Goal: Navigation & Orientation: Find specific page/section

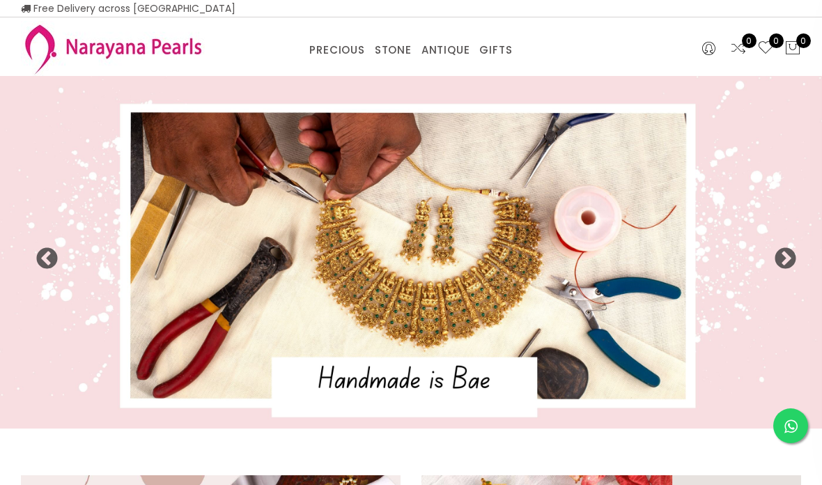
click at [388, 68] on link "CUSTOM MADE-GEMS" at bounding box center [377, 68] width 118 height 0
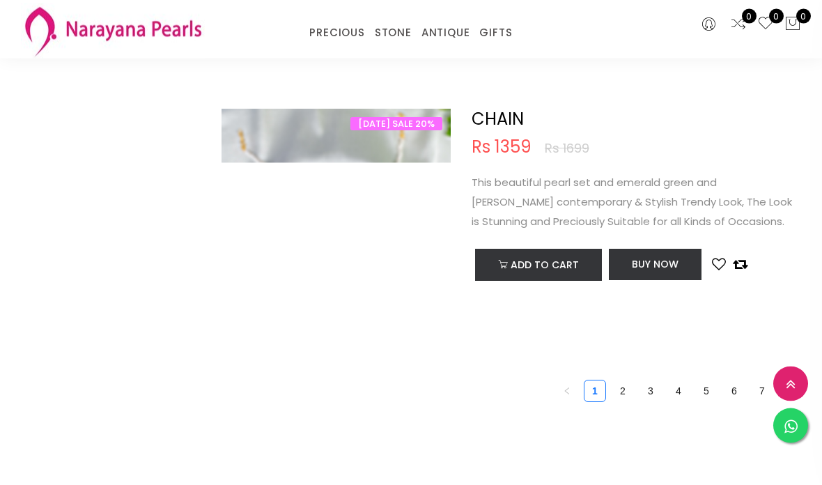
scroll to position [5144, 0]
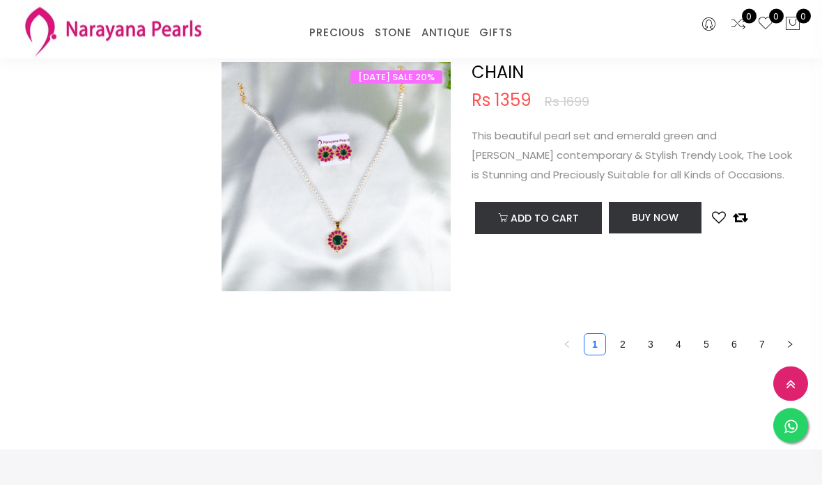
click at [624, 342] on link "2" at bounding box center [623, 345] width 21 height 21
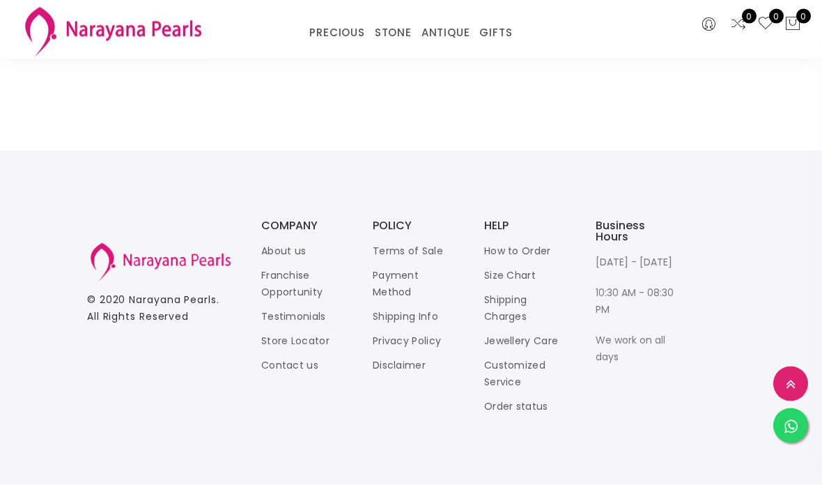
scroll to position [5119, 0]
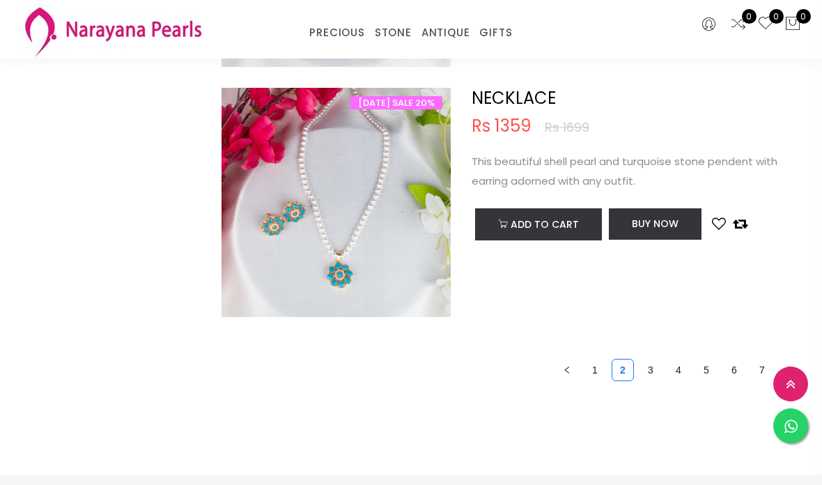
click at [648, 364] on link "3" at bounding box center [650, 370] width 21 height 21
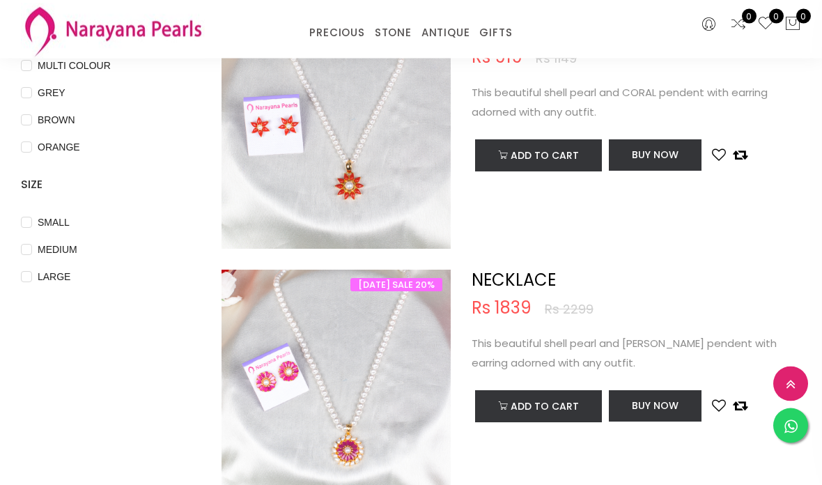
scroll to position [429, 0]
click at [390, 50] on link "PRECIOUS MALA" at bounding box center [377, 50] width 118 height 0
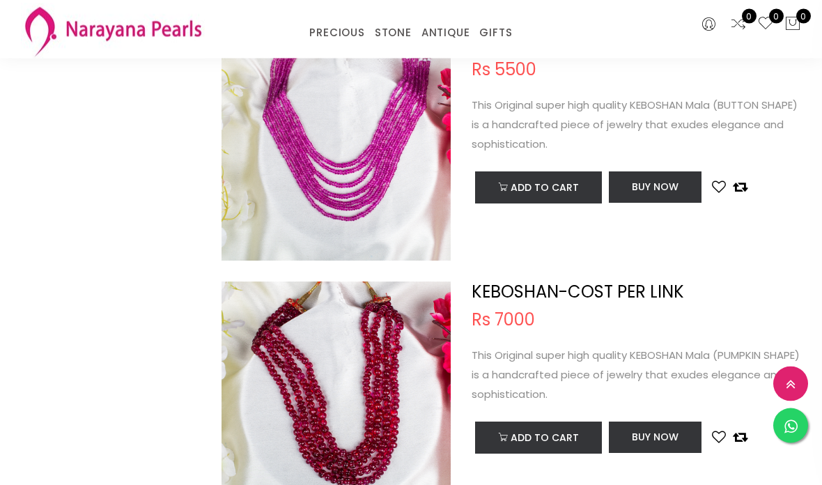
scroll to position [3413, 0]
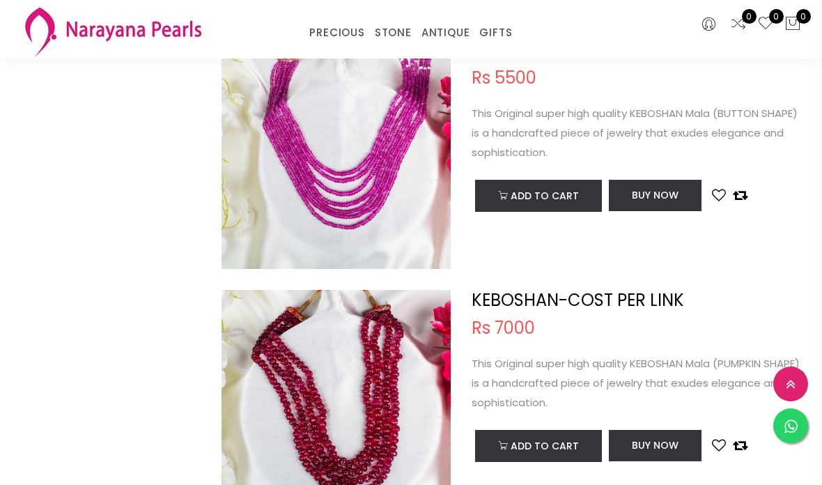
click at [407, 50] on link "CUSTOM MADE-GEMS" at bounding box center [377, 50] width 118 height 0
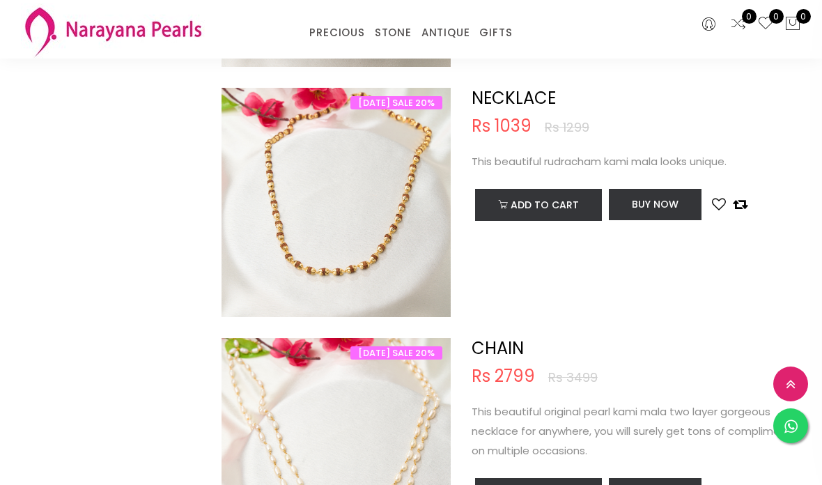
scroll to position [3865, 0]
